Goal: Information Seeking & Learning: Learn about a topic

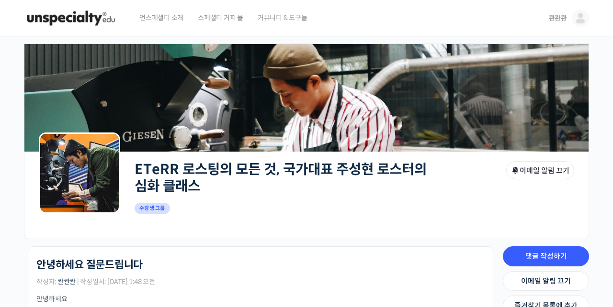
click at [234, 18] on span "스페셜티 커피 몰" at bounding box center [220, 18] width 45 height 36
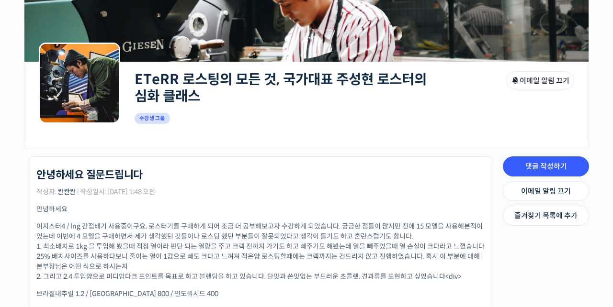
scroll to position [91, 0]
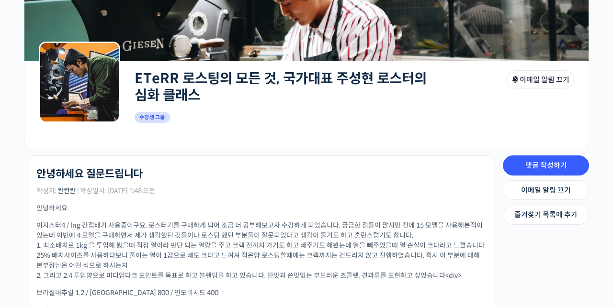
click at [169, 83] on link "ETeRR 로스팅의 모든 것, 국가대표 주성현 로스터의 심화 클래스" at bounding box center [281, 87] width 292 height 34
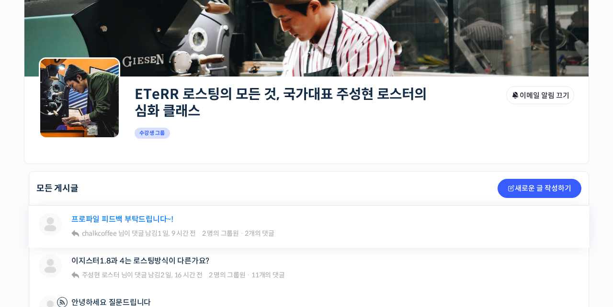
click at [156, 221] on link "프로파일 피드백 부탁드립니다~!" at bounding box center [122, 219] width 102 height 9
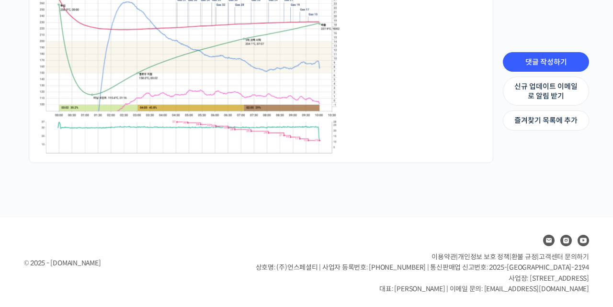
scroll to position [1624, 0]
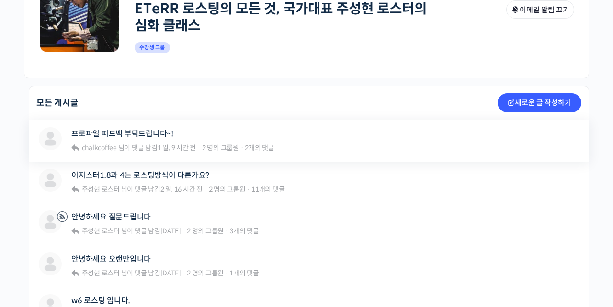
scroll to position [165, 0]
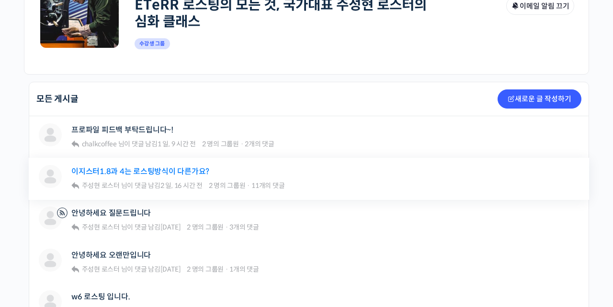
click at [177, 172] on link "이지스터1.8과 4는 로스팅방식이 다른가요?" at bounding box center [140, 171] width 138 height 9
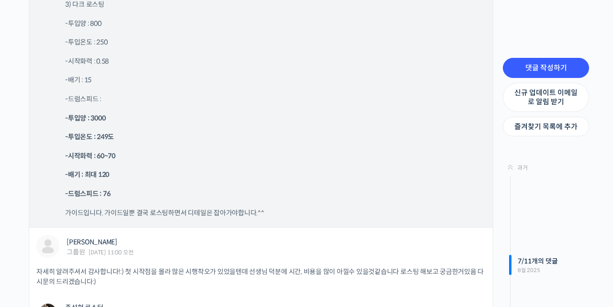
scroll to position [5246, 0]
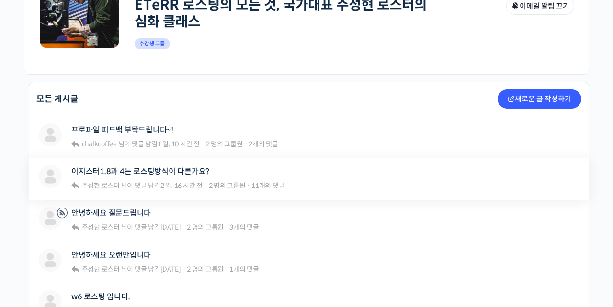
scroll to position [165, 0]
click at [124, 214] on link "안녕하세요 질문드립니다" at bounding box center [111, 213] width 80 height 9
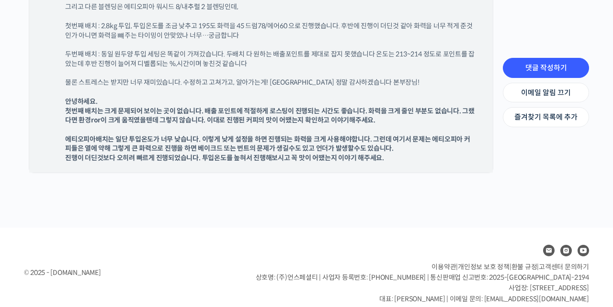
scroll to position [1736, 0]
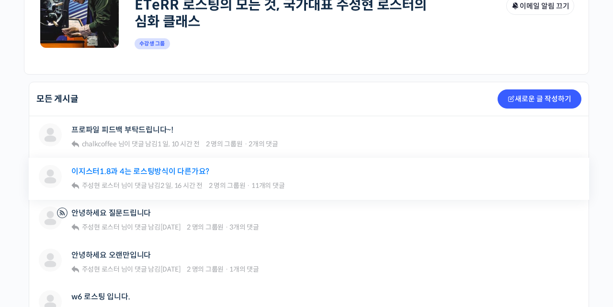
click at [159, 171] on link "이지스터1.8과 4는 로스팅방식이 다른가요?" at bounding box center [140, 171] width 138 height 9
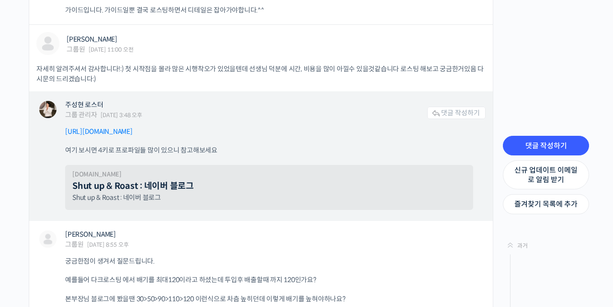
scroll to position [5431, 0]
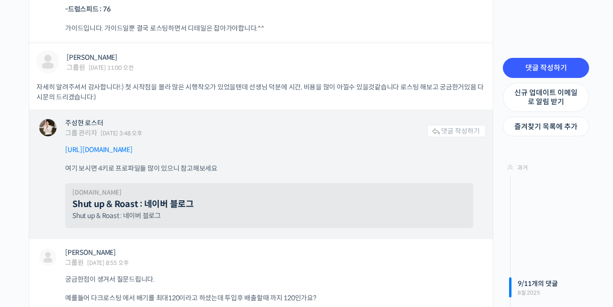
click at [145, 199] on link "Shut up & Roast : 네이버 블로그" at bounding box center [133, 204] width 122 height 11
click at [146, 199] on link "Shut up & Roast : 네이버 블로그" at bounding box center [133, 204] width 122 height 11
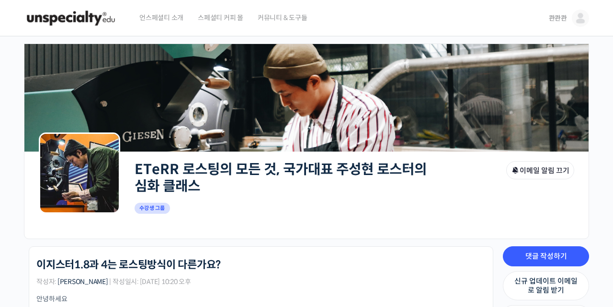
scroll to position [0, 0]
click at [226, 21] on span "스페셜티 커피 몰" at bounding box center [220, 18] width 45 height 36
click at [92, 14] on img at bounding box center [71, 18] width 94 height 29
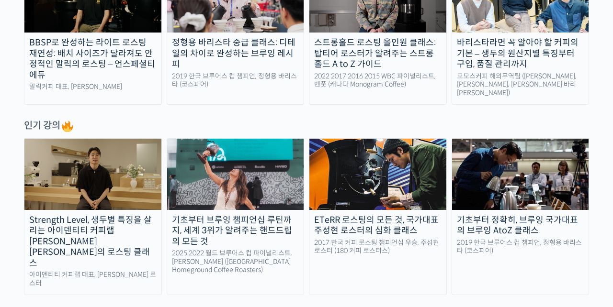
scroll to position [432, 0]
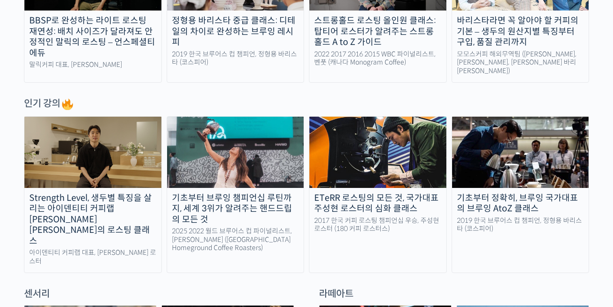
click at [134, 163] on img at bounding box center [92, 152] width 137 height 71
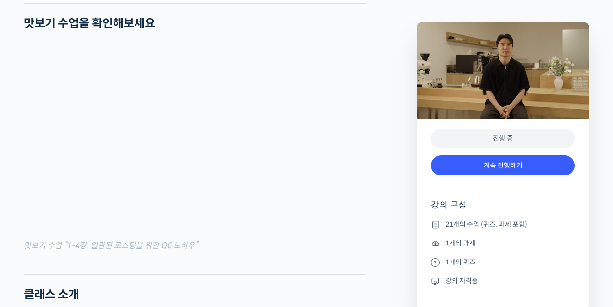
scroll to position [1180, 0]
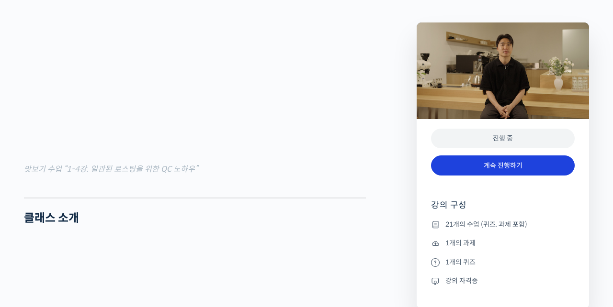
click at [494, 168] on link "계속 진행하기" at bounding box center [503, 166] width 144 height 21
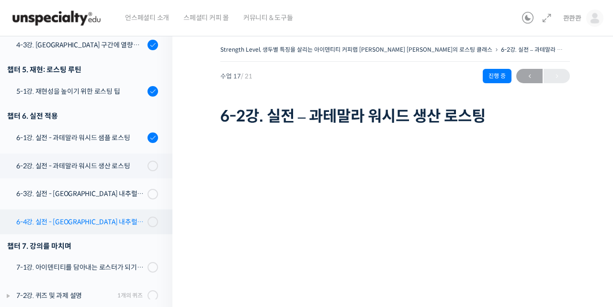
click at [110, 217] on div "6-4강. 실전 - [GEOGRAPHIC_DATA] 내추럴 생산 로스팅" at bounding box center [80, 222] width 128 height 11
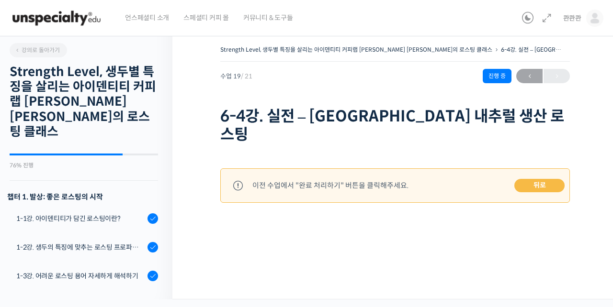
scroll to position [601, 0]
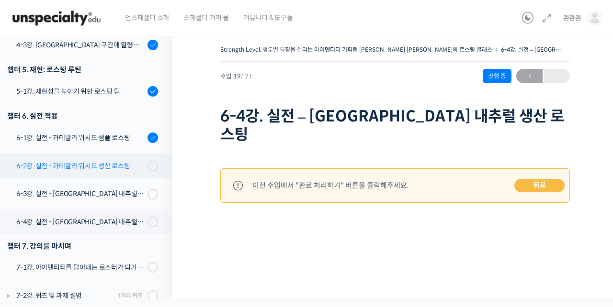
click at [102, 161] on div "6-2강. 실전 - 과테말라 워시드 생산 로스팅" at bounding box center [80, 166] width 128 height 11
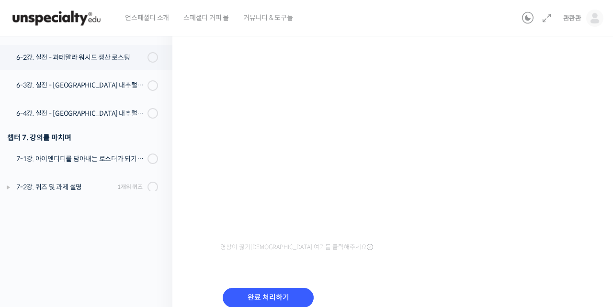
scroll to position [110, 0]
click at [334, 22] on div "언스페셜티 소개 스페셜티 커피 몰 커뮤니티 & 도구들" at bounding box center [318, 18] width 400 height 36
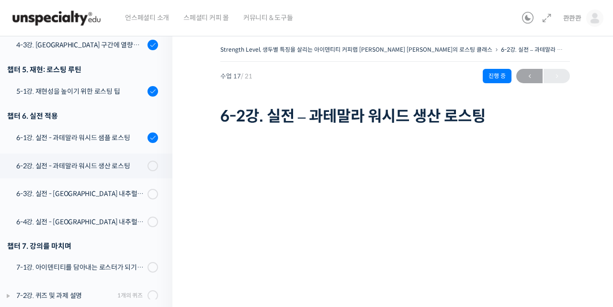
scroll to position [0, 0]
click at [580, 23] on link "콴콴콴" at bounding box center [583, 18] width 40 height 36
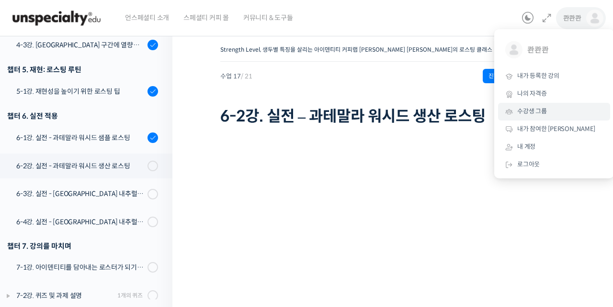
click at [536, 116] on link "수강생 그룹" at bounding box center [554, 112] width 112 height 18
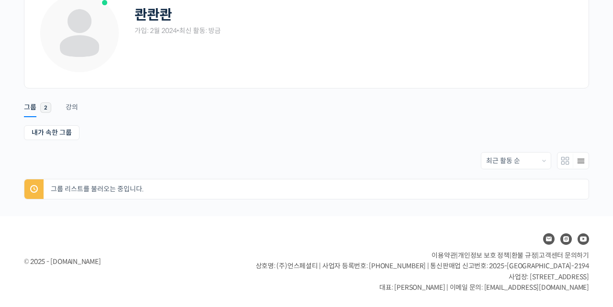
scroll to position [66, 0]
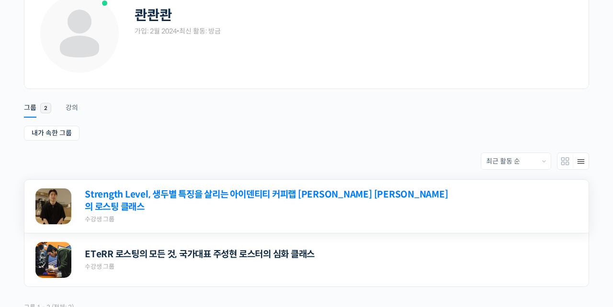
click at [151, 205] on link "Strength Level, 생두별 특징을 살리는 아이덴티티 커피랩 [PERSON_NAME] [PERSON_NAME]의 로스팅 클래스" at bounding box center [268, 201] width 367 height 25
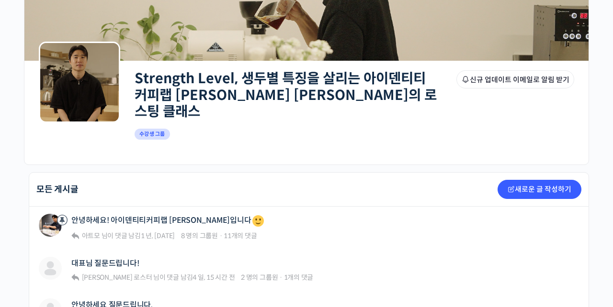
scroll to position [105, 0]
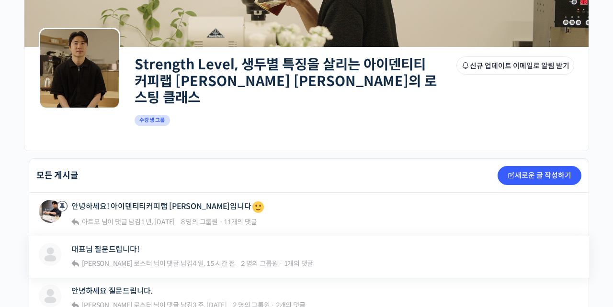
click at [122, 243] on div "대표님 질문드립니다!" at bounding box center [192, 249] width 242 height 13
click at [121, 245] on link "대표님 질문드립니다!" at bounding box center [105, 249] width 68 height 9
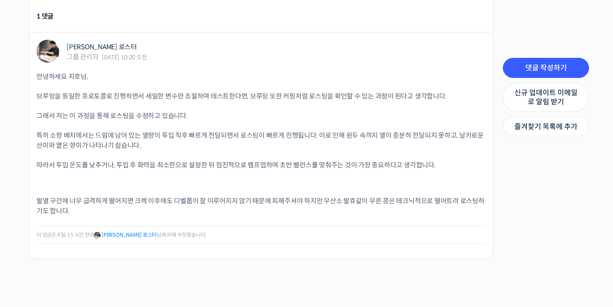
scroll to position [460, 0]
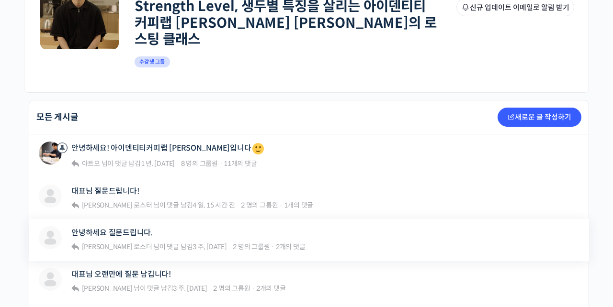
click at [123, 219] on div "Tasha 안녕하세요 질문드립니다. 윤원균 로스터 님이 댓글 남김 3 주, 4 일 전 2 명의 그룹원 · 2개의 댓글 Strength Leve…" at bounding box center [309, 240] width 560 height 42
click at [123, 228] on link "안녕하세요 질문드립니다." at bounding box center [111, 232] width 81 height 9
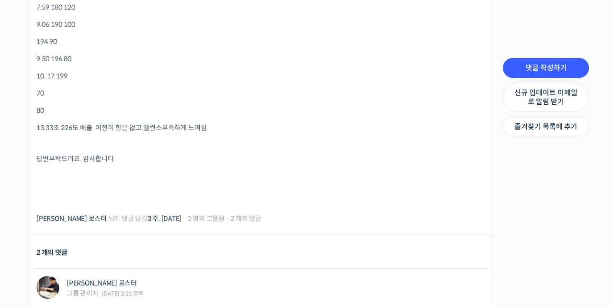
scroll to position [1237, 0]
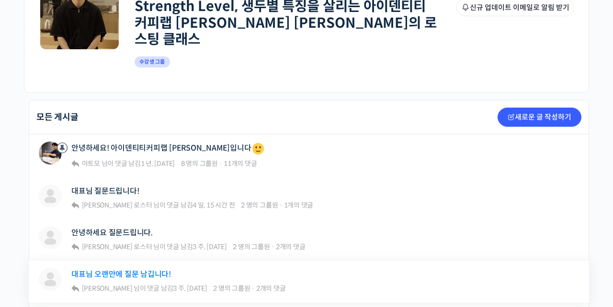
click at [151, 270] on link "대표님 오랜만에 질문 남깁니다!" at bounding box center [121, 274] width 100 height 9
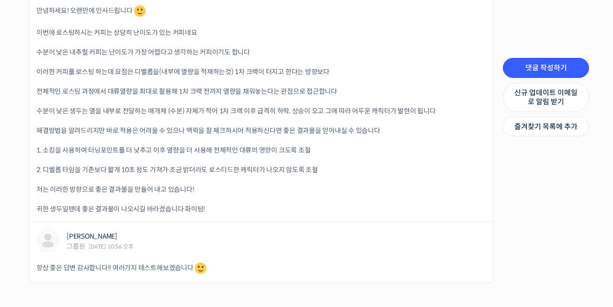
scroll to position [803, 0]
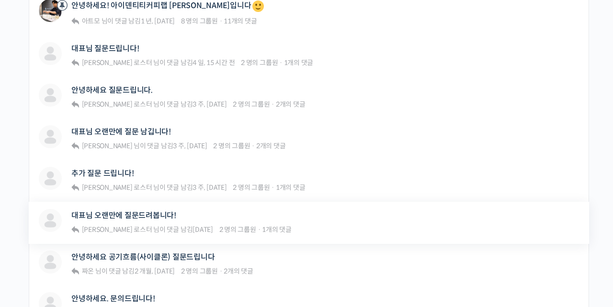
scroll to position [307, 0]
click at [169, 252] on link "안녕하세요 공기흐름(사이클론) 질문드립니다" at bounding box center [142, 256] width 143 height 9
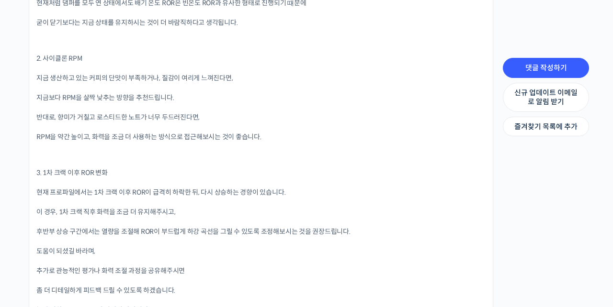
scroll to position [967, 0]
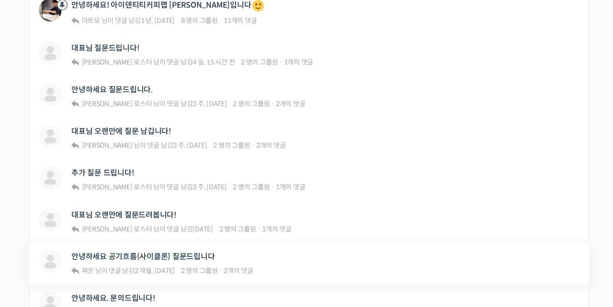
scroll to position [307, 0]
click at [123, 211] on link "대표님 오랜만에 질문드려봅니다!" at bounding box center [123, 215] width 105 height 9
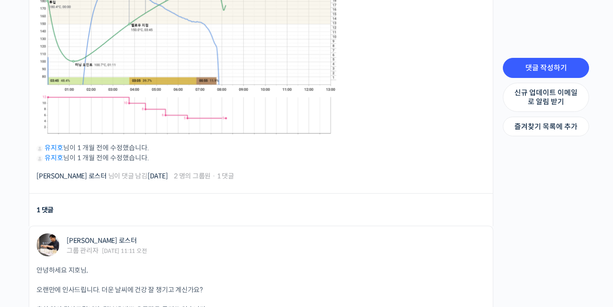
scroll to position [804, 0]
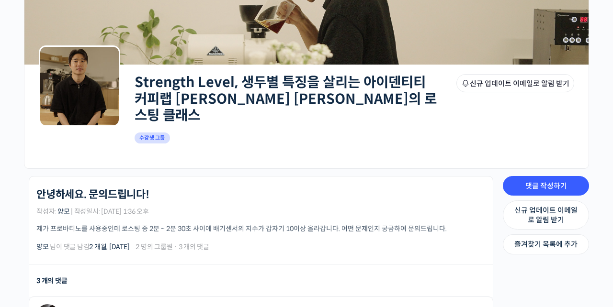
scroll to position [96, 0]
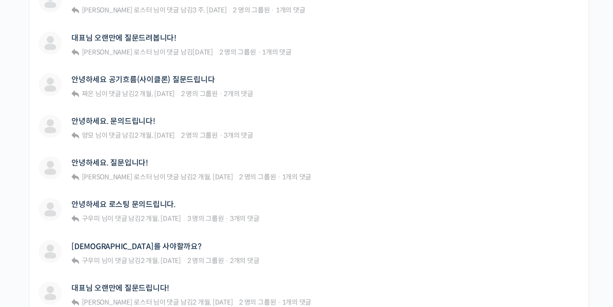
scroll to position [503, 0]
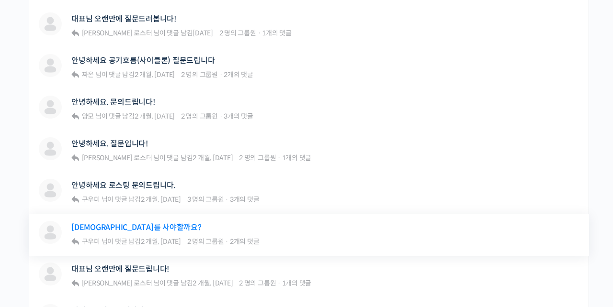
click at [93, 223] on link "색도계를 사야할까요?" at bounding box center [136, 227] width 130 height 9
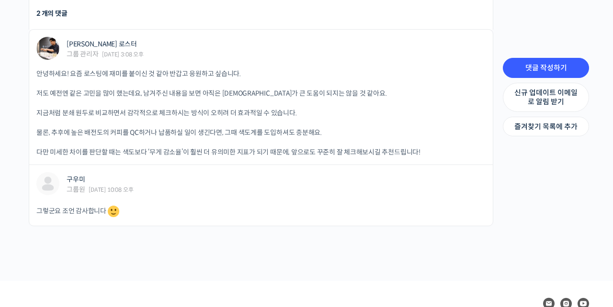
scroll to position [545, 0]
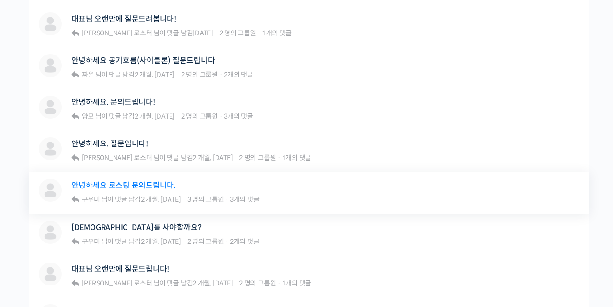
click at [109, 181] on link "안녕하세요 로스팅 문의드립니다." at bounding box center [123, 185] width 104 height 9
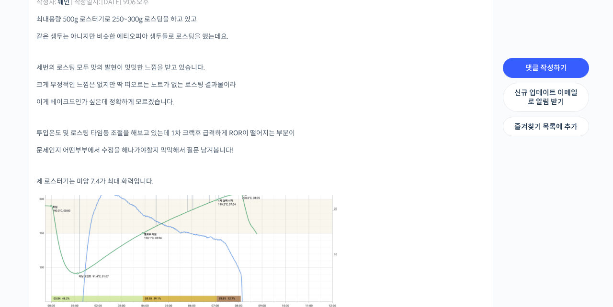
scroll to position [298, 0]
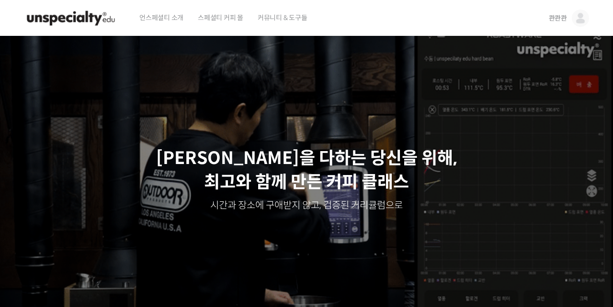
scroll to position [246, 0]
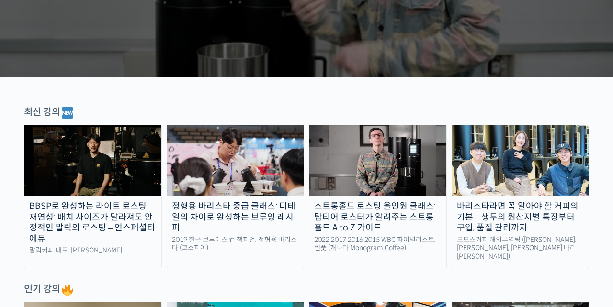
click at [106, 180] on img at bounding box center [92, 160] width 137 height 71
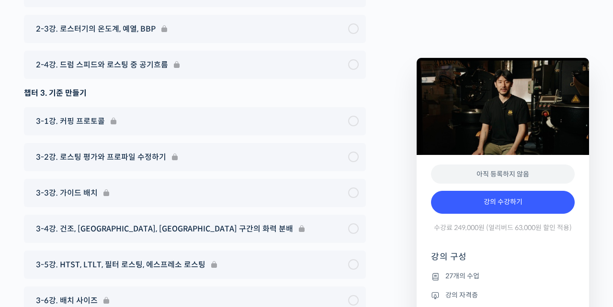
scroll to position [3903, 0]
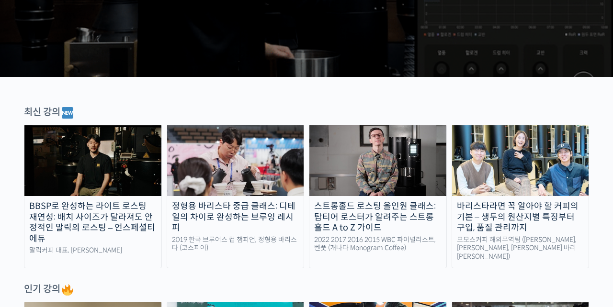
click at [233, 138] on img at bounding box center [235, 160] width 137 height 71
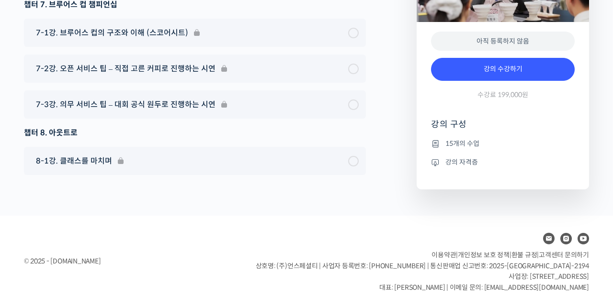
scroll to position [3403, 0]
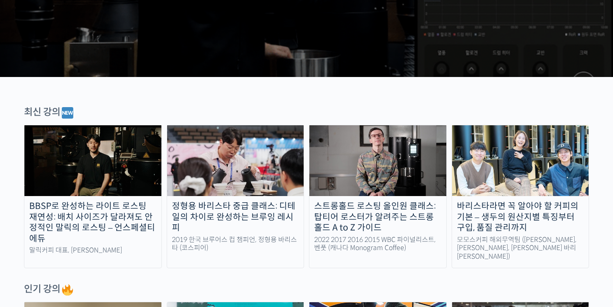
click at [540, 165] on img at bounding box center [520, 160] width 137 height 71
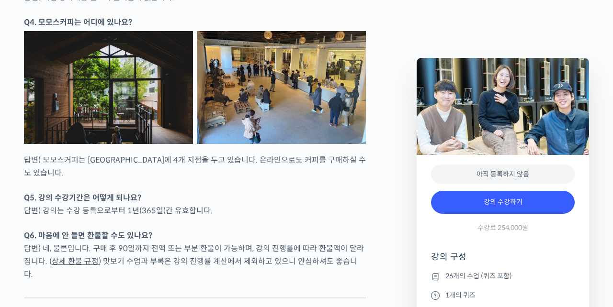
scroll to position [4330, 0]
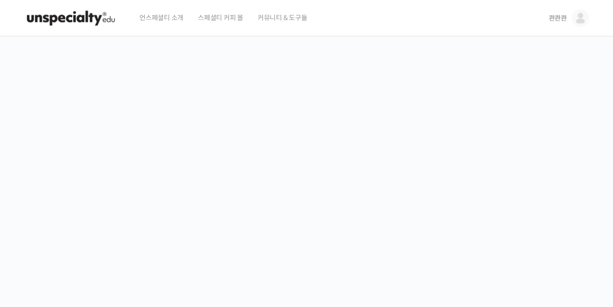
scroll to position [246, 0]
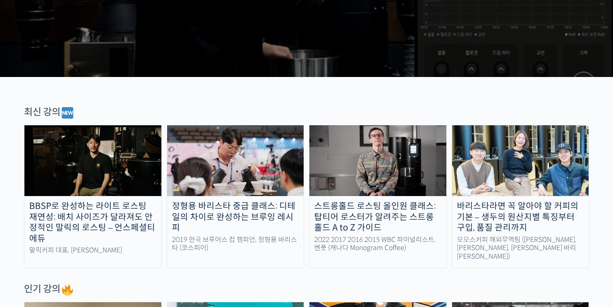
click at [401, 152] on img at bounding box center [377, 160] width 137 height 71
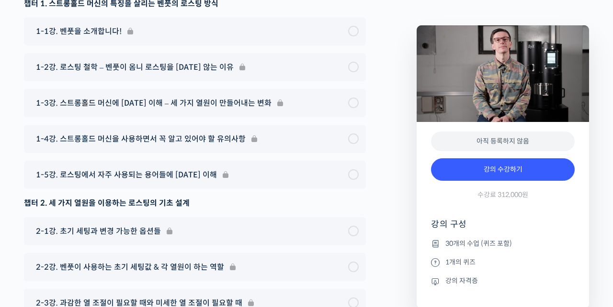
scroll to position [4681, 0]
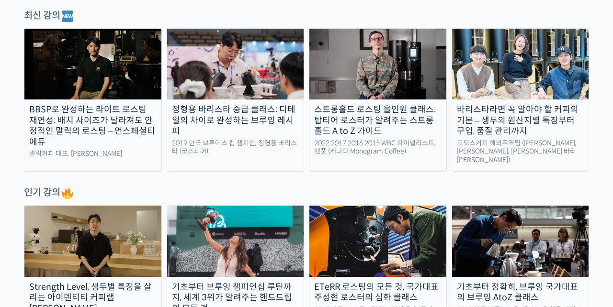
scroll to position [347, 0]
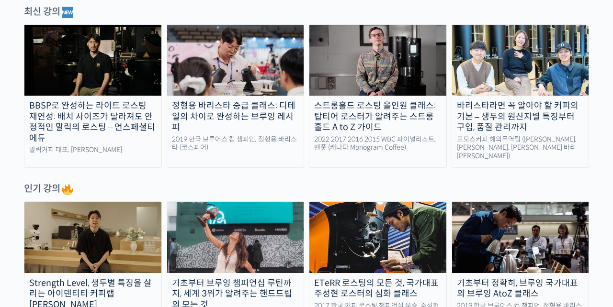
click at [387, 222] on img at bounding box center [377, 237] width 137 height 71
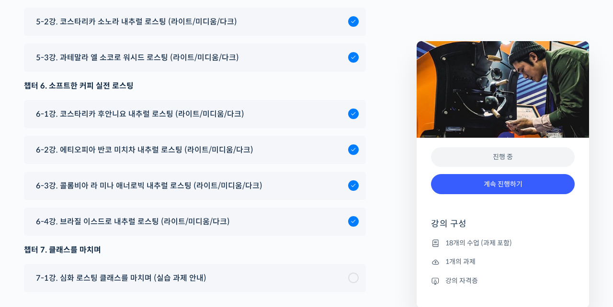
scroll to position [5803, 0]
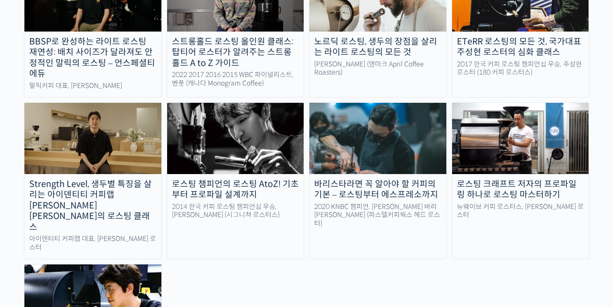
scroll to position [974, 0]
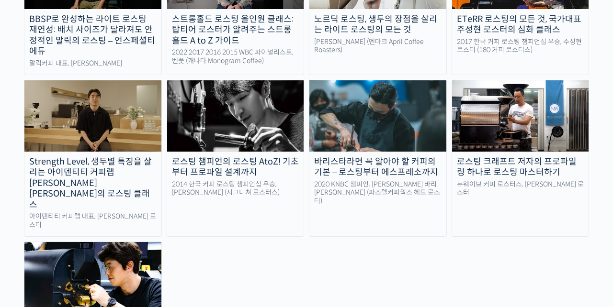
click at [131, 242] on img at bounding box center [92, 277] width 137 height 71
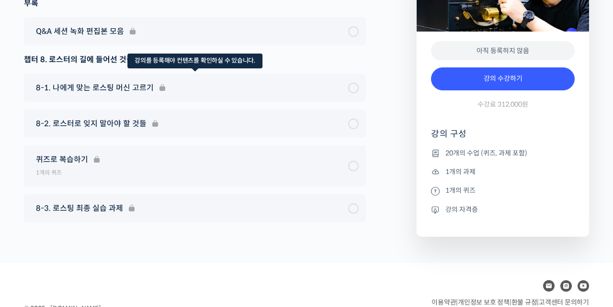
scroll to position [5236, 0]
